Goal: Task Accomplishment & Management: Use online tool/utility

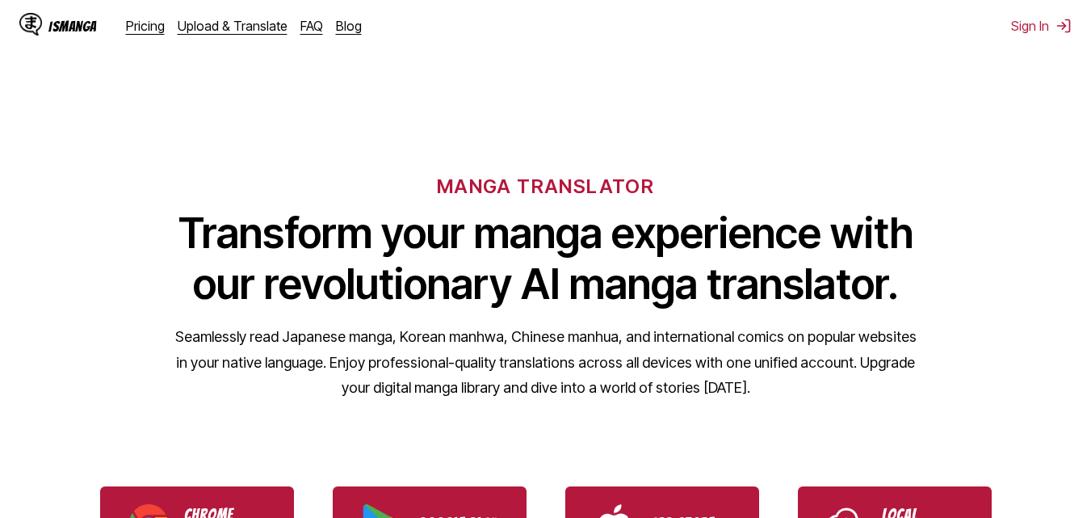
drag, startPoint x: 1085, startPoint y: 98, endPoint x: 1089, endPoint y: 111, distance: 13.5
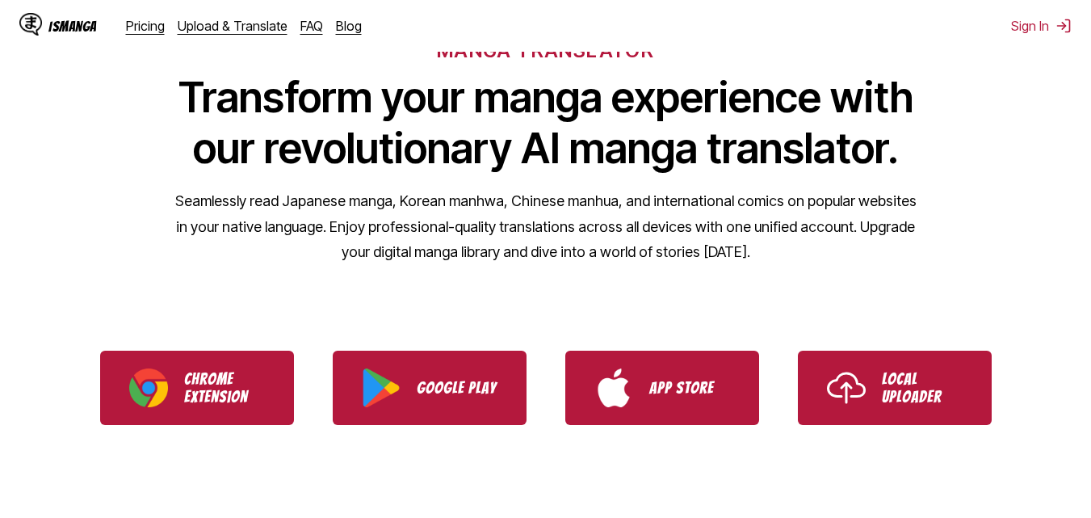
scroll to position [181, 0]
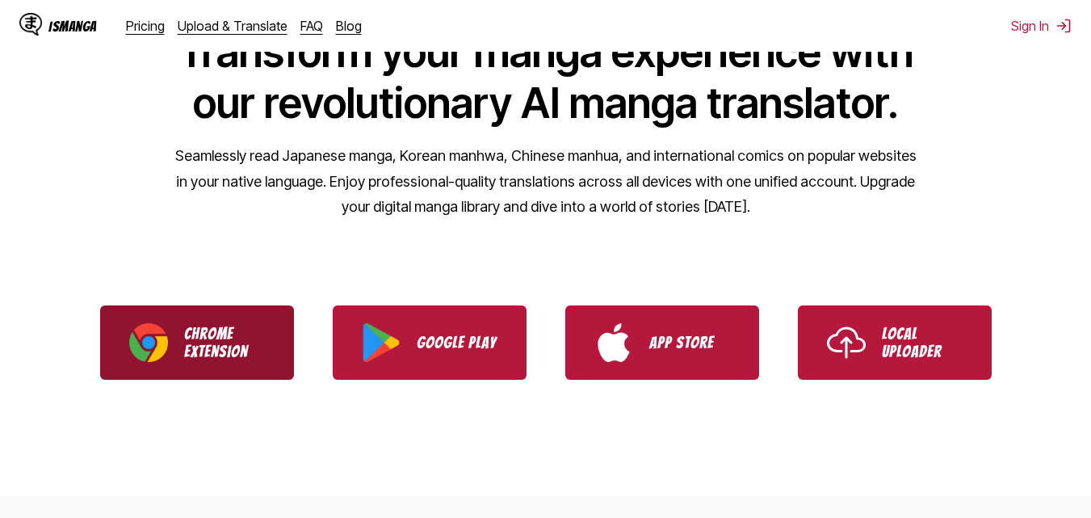
click at [224, 334] on p "Chrome Extension" at bounding box center [224, 343] width 81 height 36
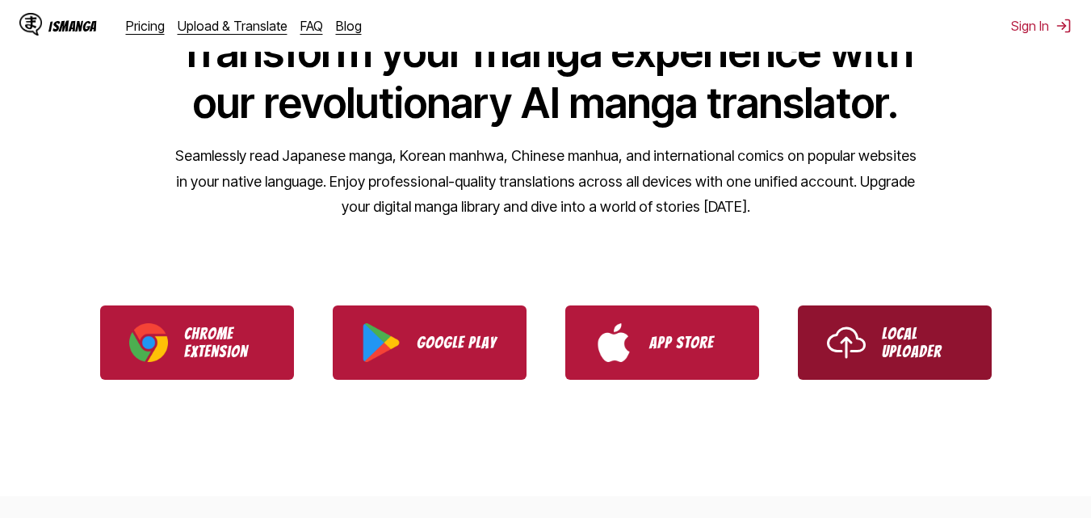
click at [893, 323] on link "Local Uploader" at bounding box center [895, 342] width 194 height 74
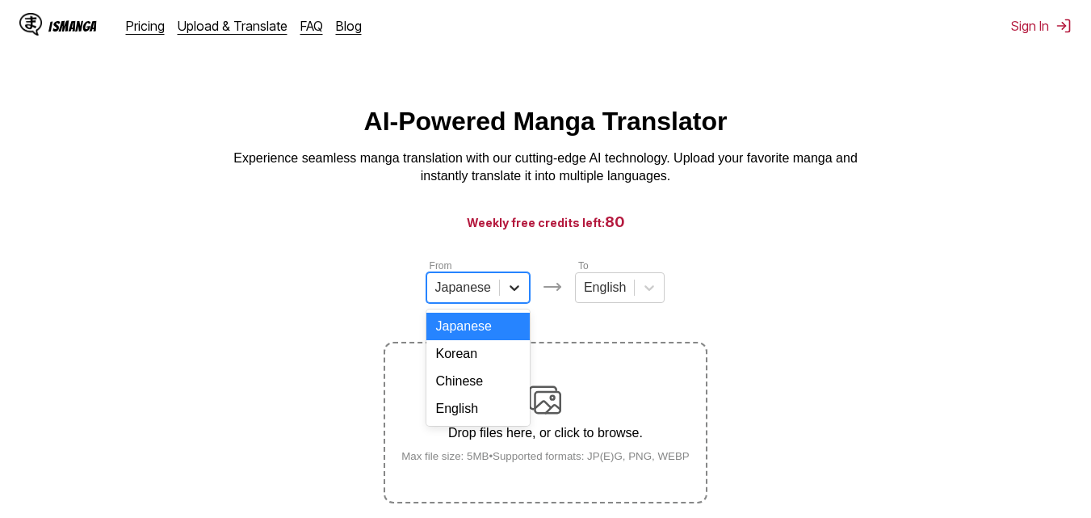
click at [515, 296] on icon at bounding box center [515, 288] width 16 height 16
click at [477, 419] on div "English" at bounding box center [478, 408] width 103 height 27
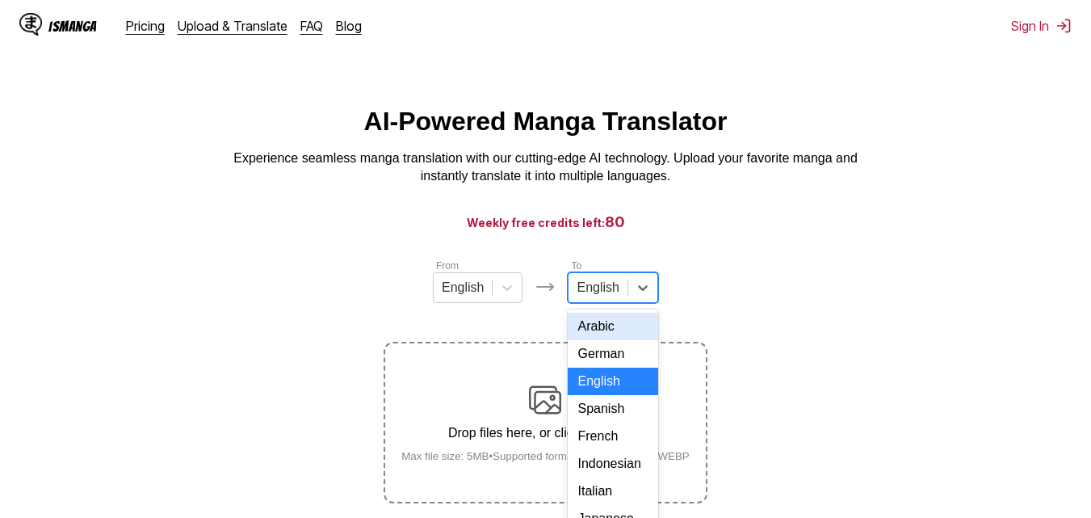
click at [621, 294] on div "17 results available. Use Up and Down to choose options, press Enter to select …" at bounding box center [613, 287] width 90 height 31
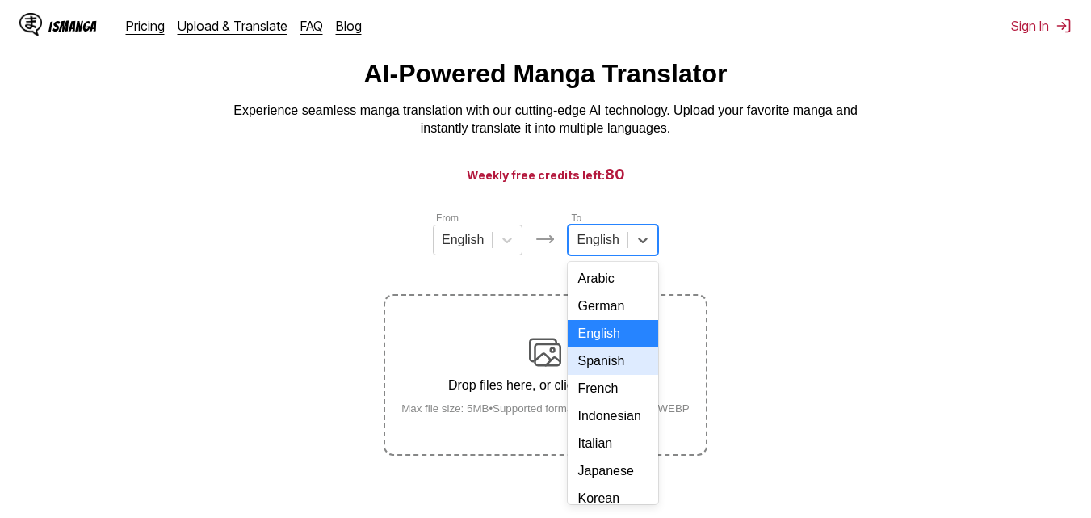
click at [616, 370] on div "Spanish" at bounding box center [613, 360] width 90 height 27
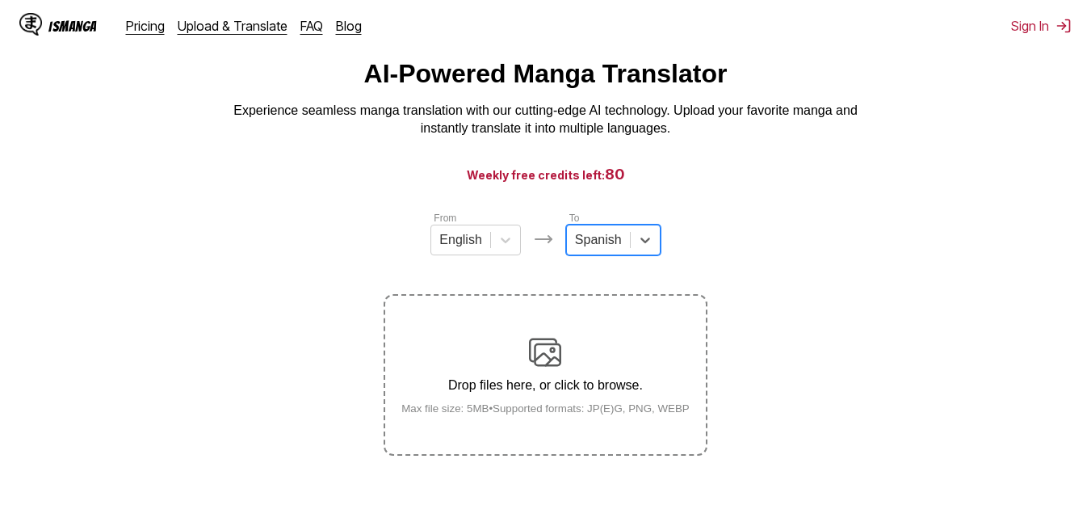
click at [523, 403] on div "Drop files here, or click to browse. Max file size: 5MB • Supported formats: JP…" at bounding box center [546, 375] width 314 height 78
click at [0, 0] on input "Drop files here, or click to browse. Max file size: 5MB • Supported formats: JP…" at bounding box center [0, 0] width 0 height 0
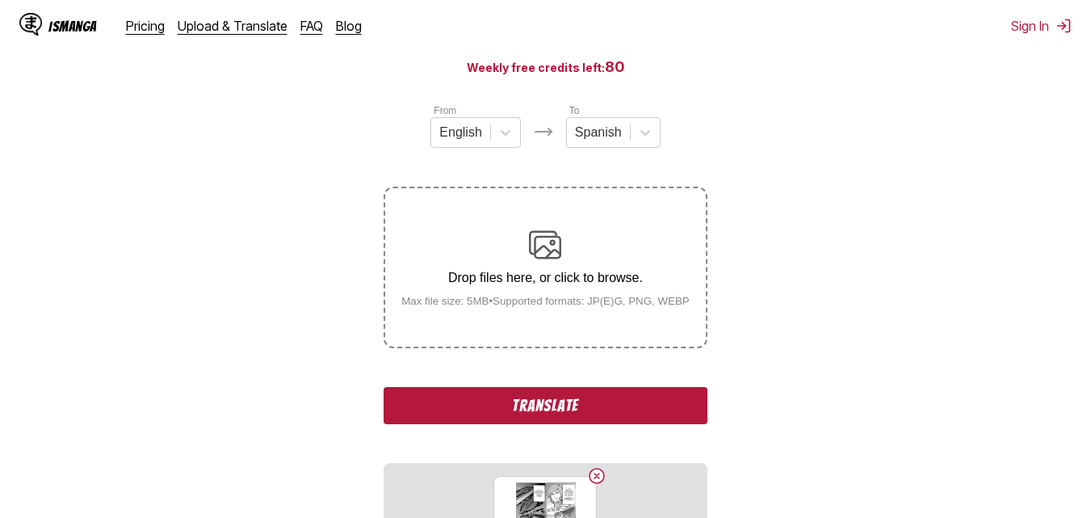
click at [602, 404] on button "Translate" at bounding box center [545, 405] width 323 height 37
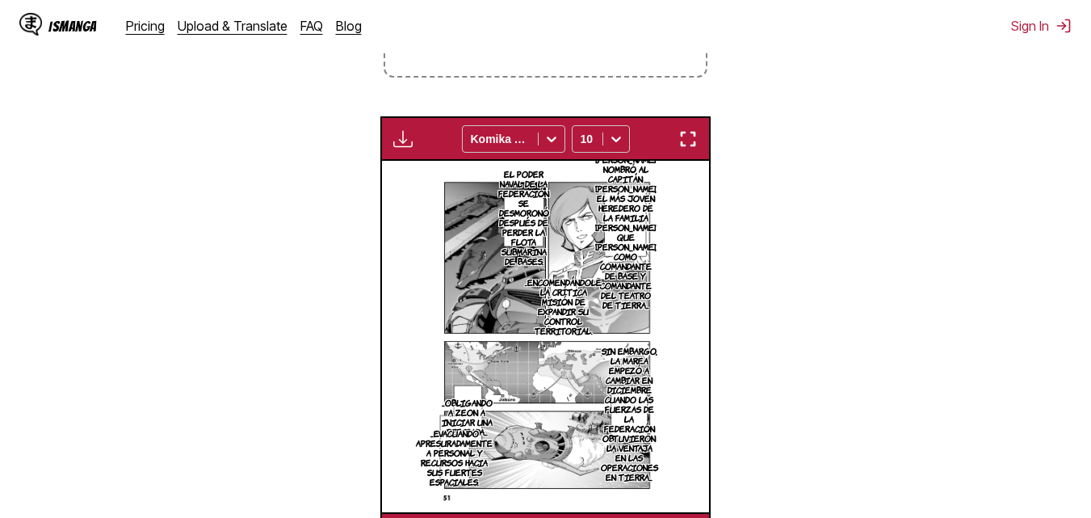
scroll to position [379, 0]
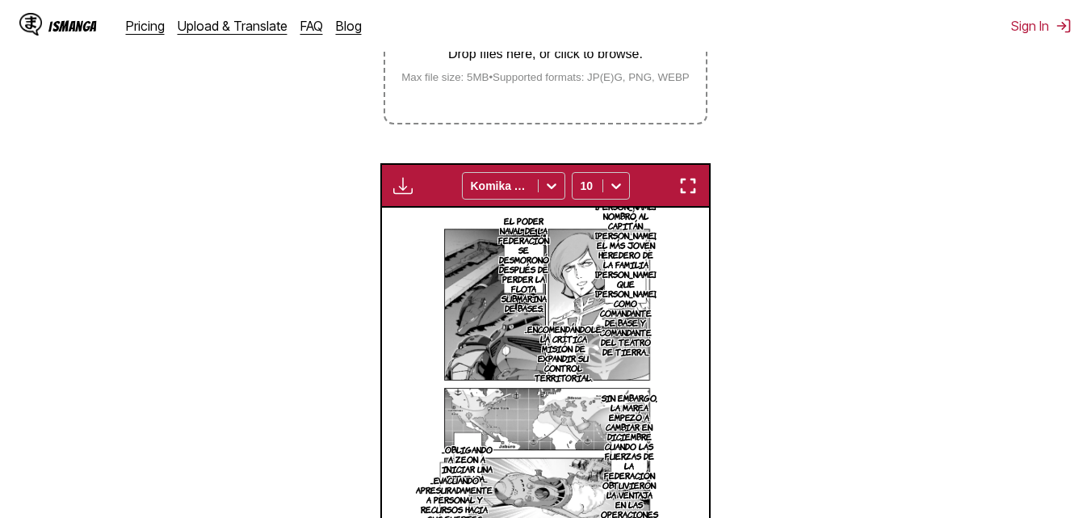
click at [402, 192] on img "button" at bounding box center [402, 185] width 19 height 19
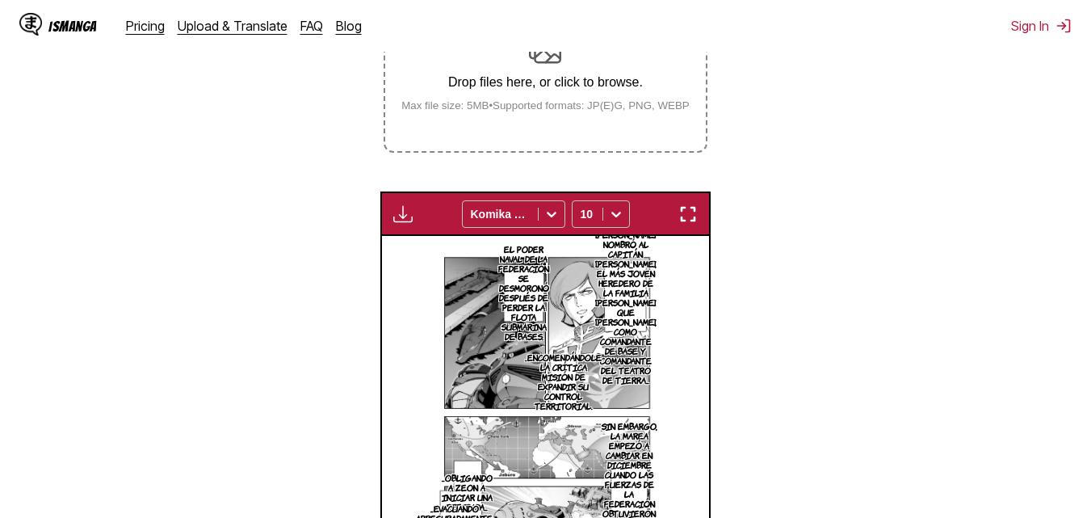
scroll to position [336, 0]
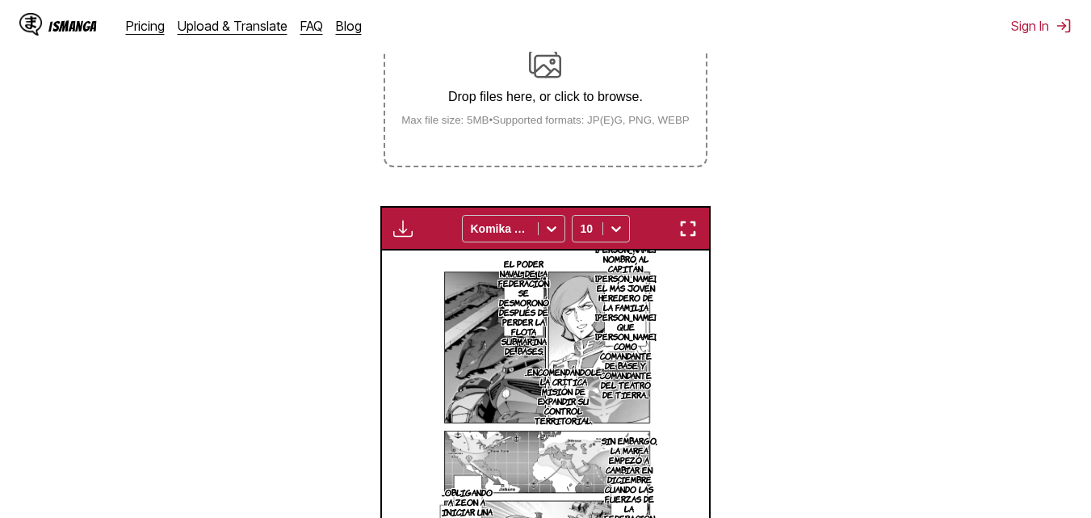
click at [405, 227] on img "button" at bounding box center [402, 228] width 19 height 19
click at [409, 351] on div "EL LIDERAZGO DE [PERSON_NAME] NOMBRÓ AL CAPITÁN [PERSON_NAME], EL MÁS JOVEN HER…" at bounding box center [545, 425] width 327 height 351
click at [681, 232] on img "button" at bounding box center [688, 228] width 19 height 19
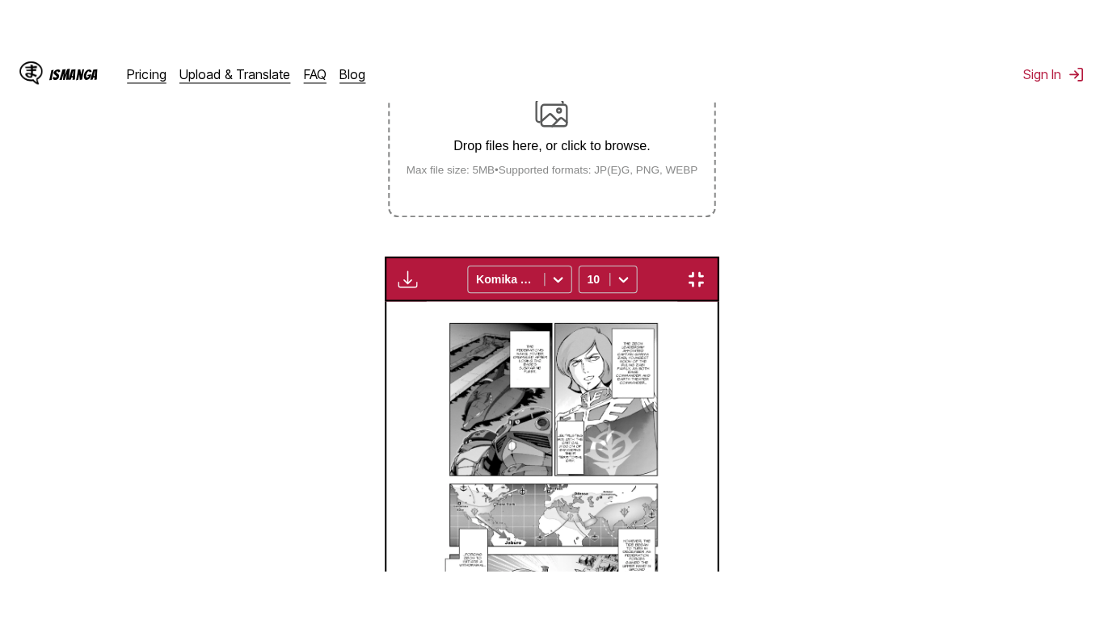
scroll to position [195, 0]
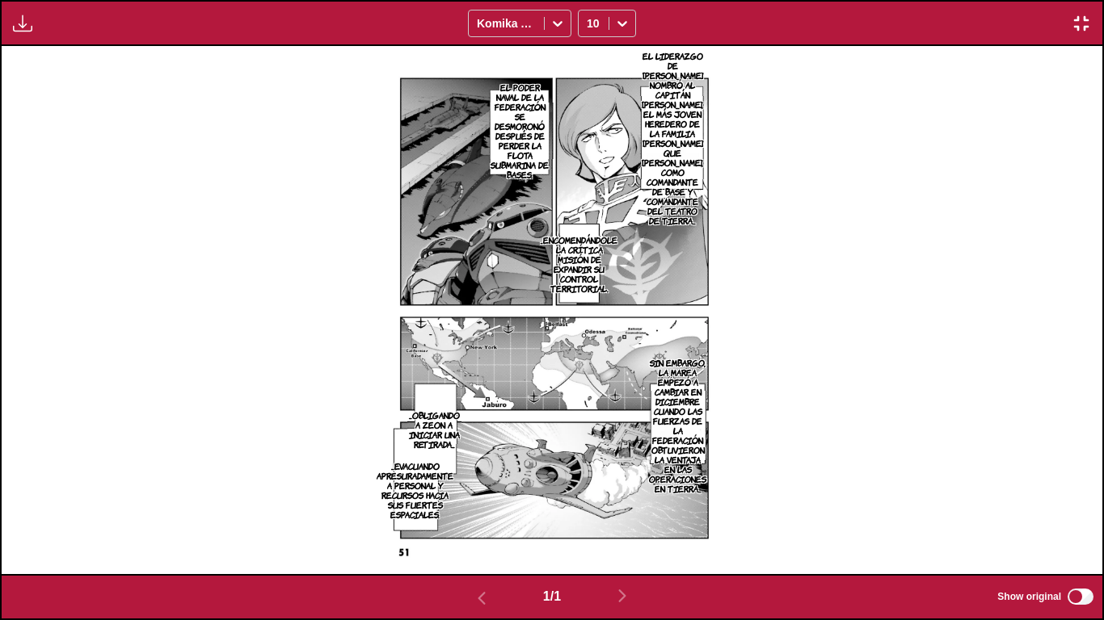
click at [671, 302] on img at bounding box center [552, 310] width 372 height 528
click at [688, 286] on img at bounding box center [552, 310] width 372 height 528
click at [687, 286] on img at bounding box center [552, 310] width 372 height 528
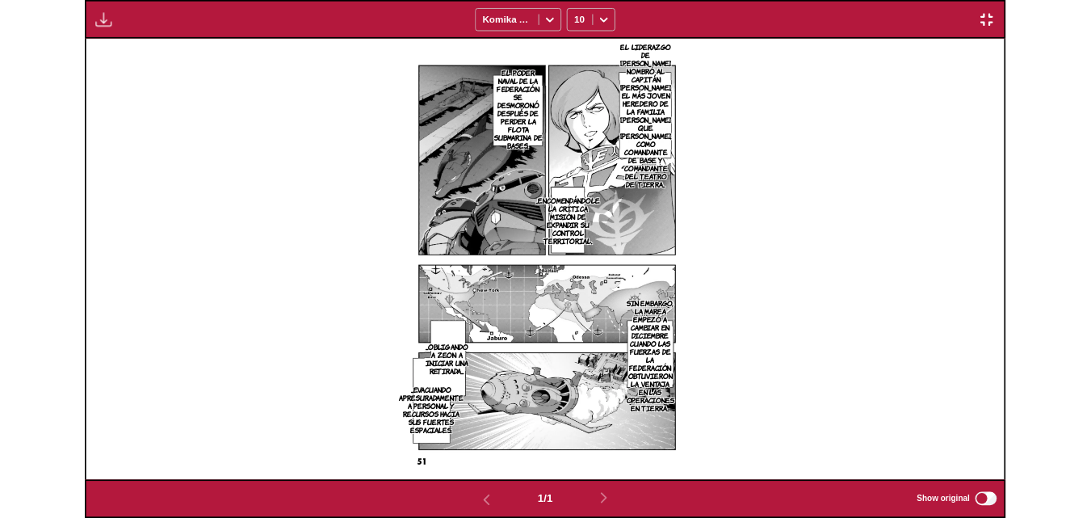
scroll to position [423, 0]
